Goal: Check status: Check status

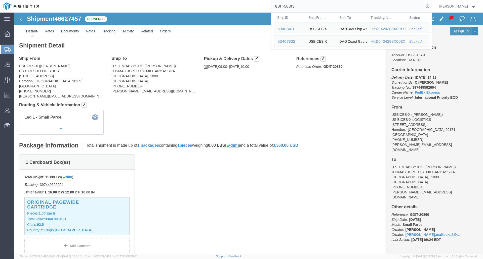
drag, startPoint x: 306, startPoint y: 6, endPoint x: 287, endPoint y: 8, distance: 19.5
click at [287, 8] on input "GDIT-50313" at bounding box center [347, 6] width 153 height 12
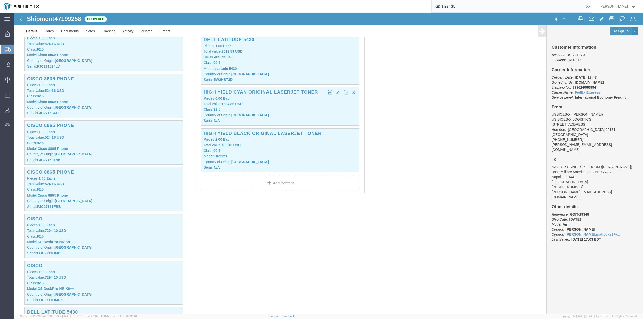
scroll to position [980, 0]
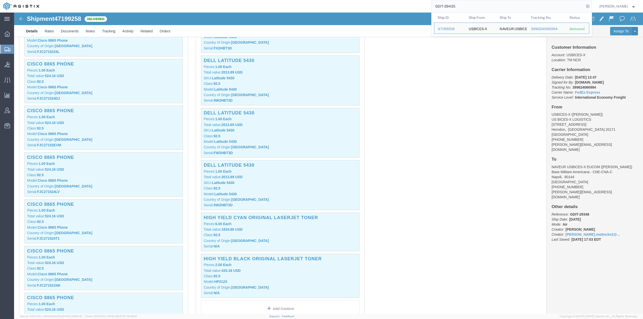
drag, startPoint x: 466, startPoint y: 6, endPoint x: 448, endPoint y: 8, distance: 18.4
click at [448, 8] on input "GDIT-29435" at bounding box center [508, 6] width 153 height 12
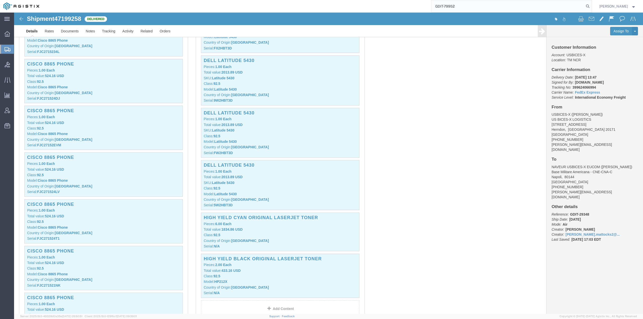
type input "GDIT-79952"
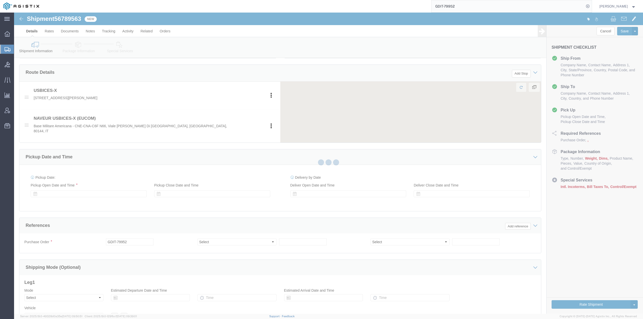
scroll to position [210, 0]
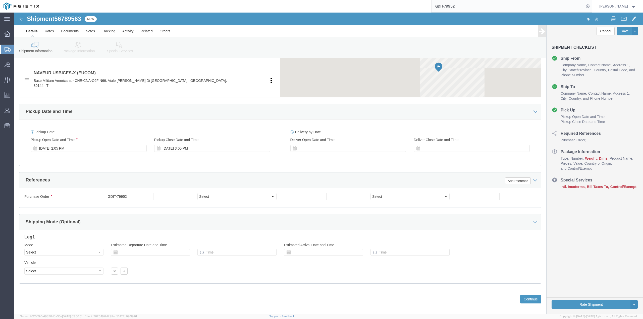
select select "69651"
select select "59114"
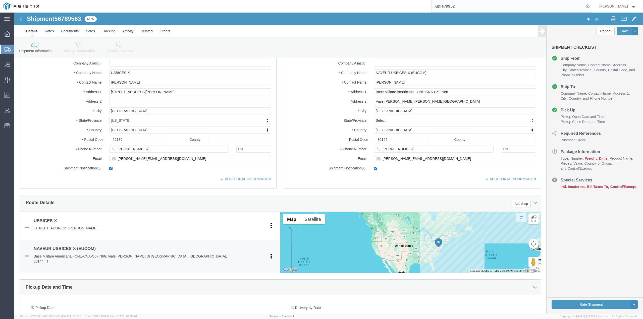
scroll to position [0, 0]
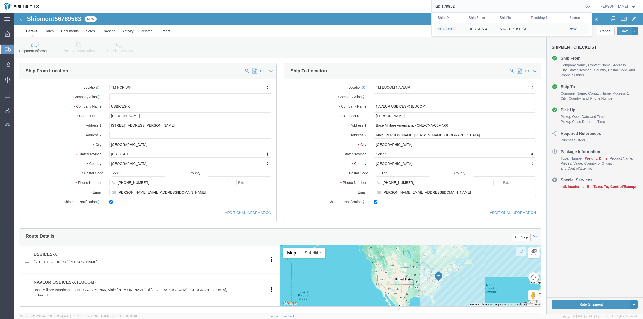
drag, startPoint x: 421, startPoint y: 7, endPoint x: 406, endPoint y: 6, distance: 15.1
click at [406, 6] on div "GDIT-79952 Ship ID Ship From Ship To Tracking Nu. Status Ship ID 56789563 Ship …" at bounding box center [317, 6] width 549 height 13
paste input "56848415"
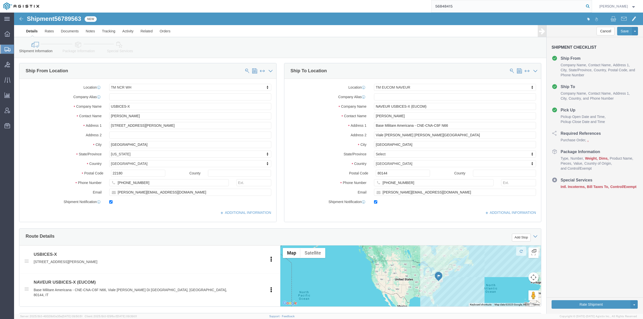
type input "56848415"
click at [482, 7] on icon at bounding box center [588, 6] width 7 height 7
